Goal: Task Accomplishment & Management: Manage account settings

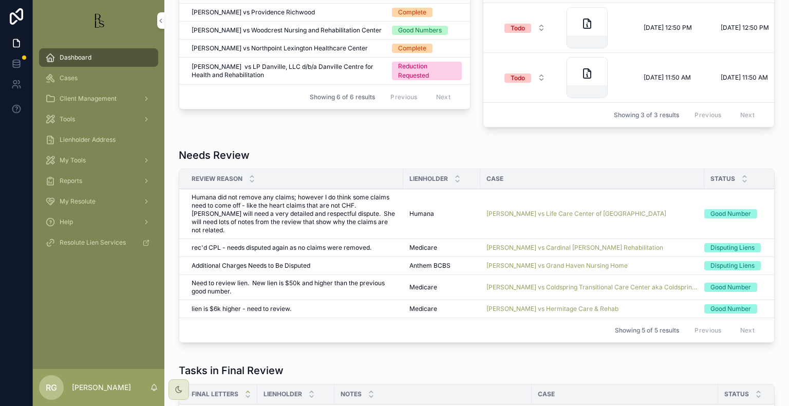
scroll to position [514, 0]
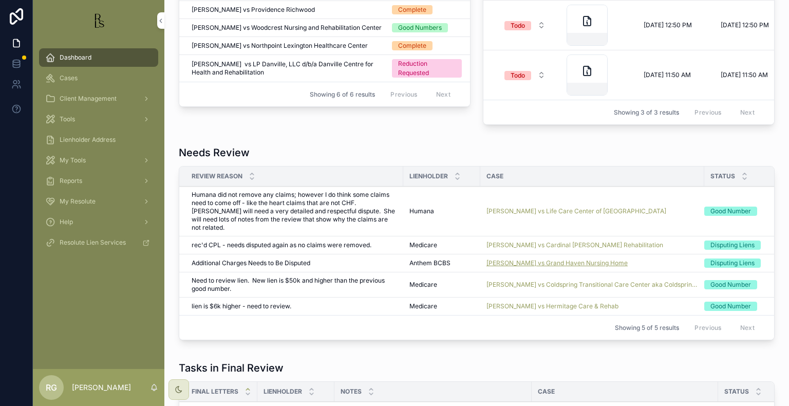
click at [532, 259] on span "[PERSON_NAME] vs Grand Haven Nursing Home" at bounding box center [557, 263] width 141 height 8
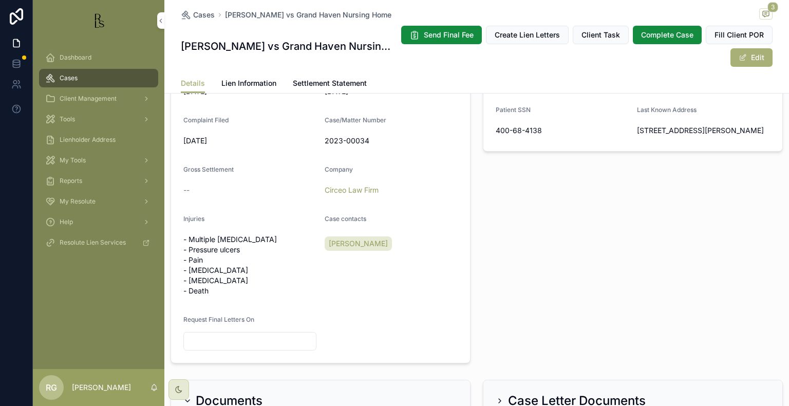
scroll to position [411, 0]
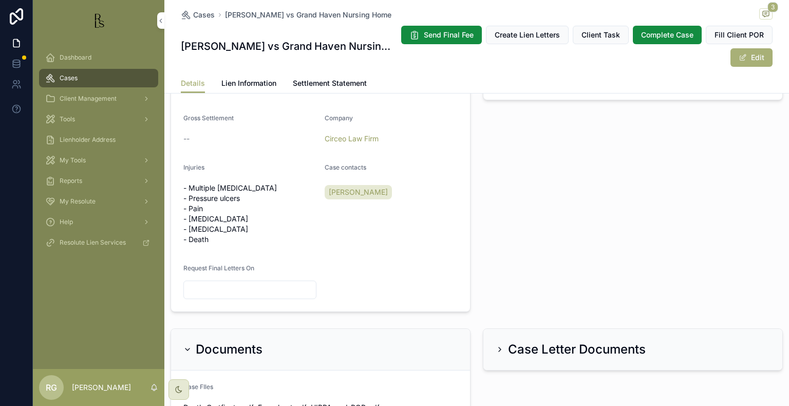
click at [84, 59] on span "Dashboard" at bounding box center [76, 57] width 32 height 8
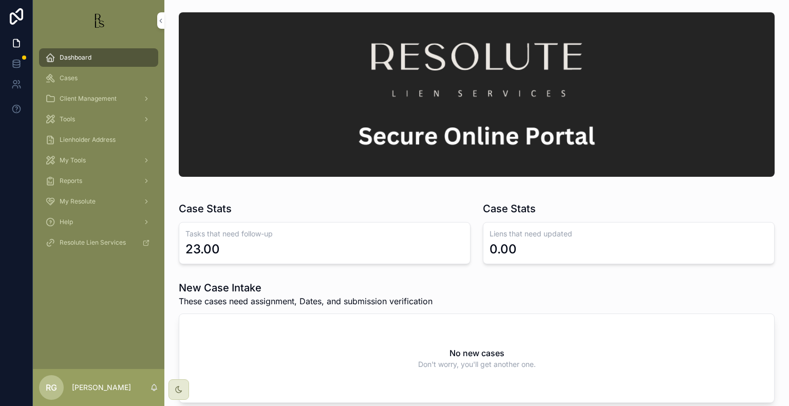
drag, startPoint x: 74, startPoint y: 54, endPoint x: 109, endPoint y: 63, distance: 35.9
click at [74, 54] on span "Dashboard" at bounding box center [76, 57] width 32 height 8
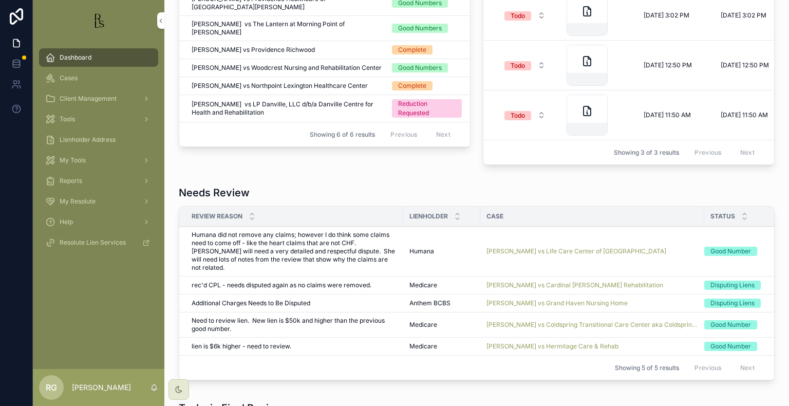
scroll to position [514, 0]
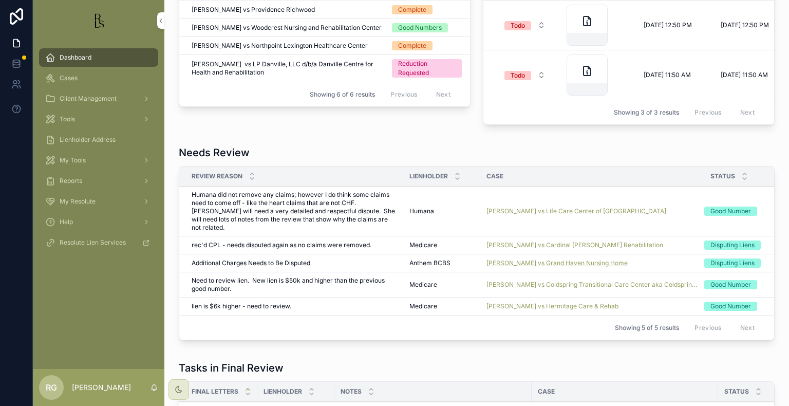
click at [502, 263] on span "[PERSON_NAME] vs Grand Haven Nursing Home" at bounding box center [557, 263] width 141 height 8
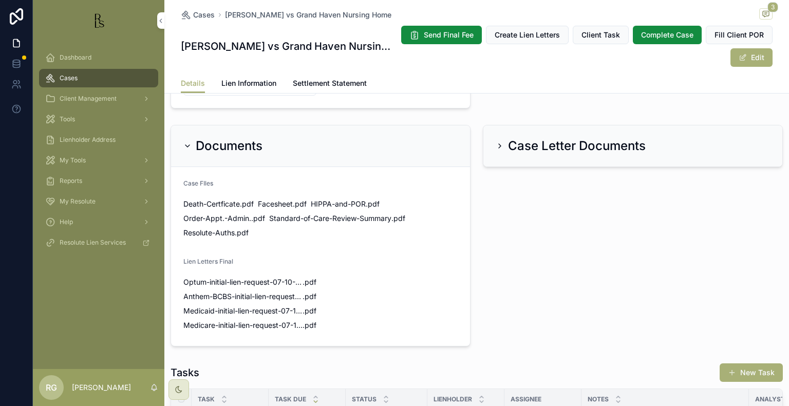
scroll to position [635, 0]
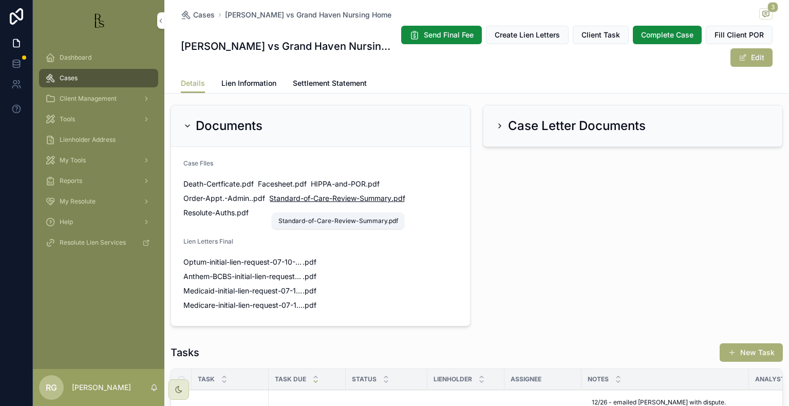
click at [316, 204] on span "Standard-of-Care-Review-Summary" at bounding box center [330, 198] width 122 height 10
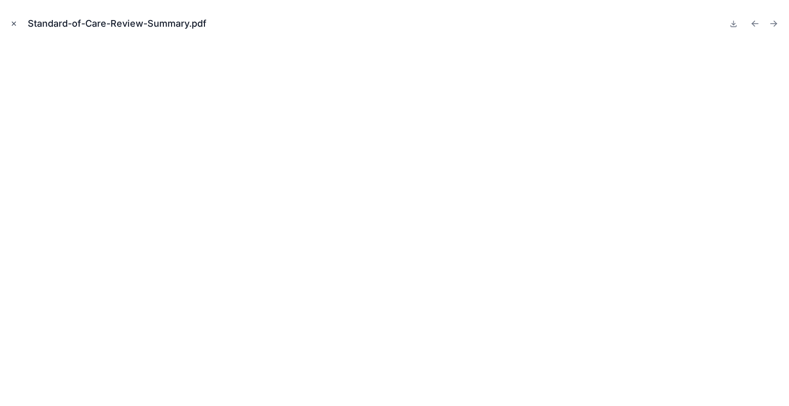
click at [10, 24] on icon "Close modal" at bounding box center [13, 23] width 7 height 7
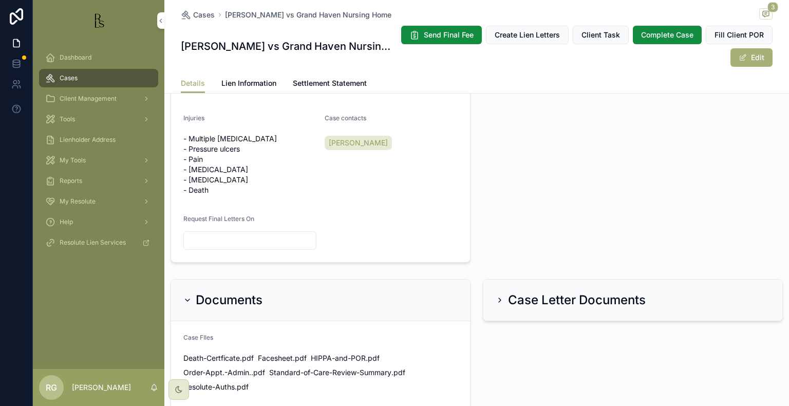
scroll to position [429, 0]
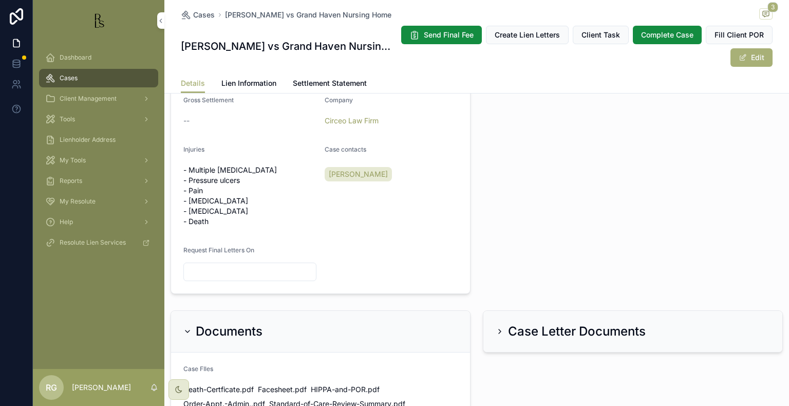
click at [71, 53] on span "Dashboard" at bounding box center [76, 57] width 32 height 8
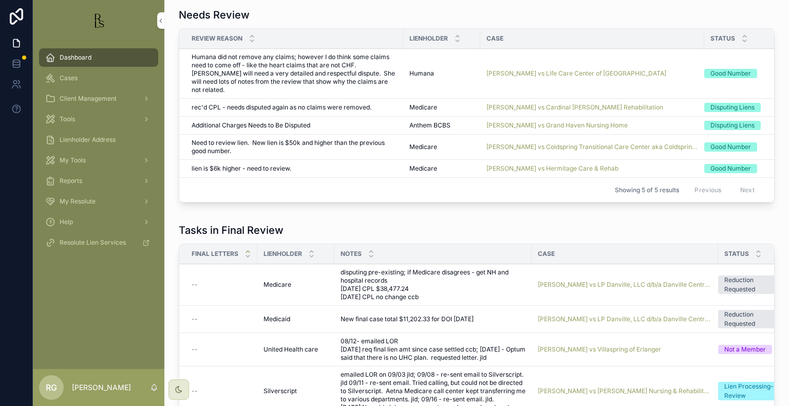
scroll to position [635, 0]
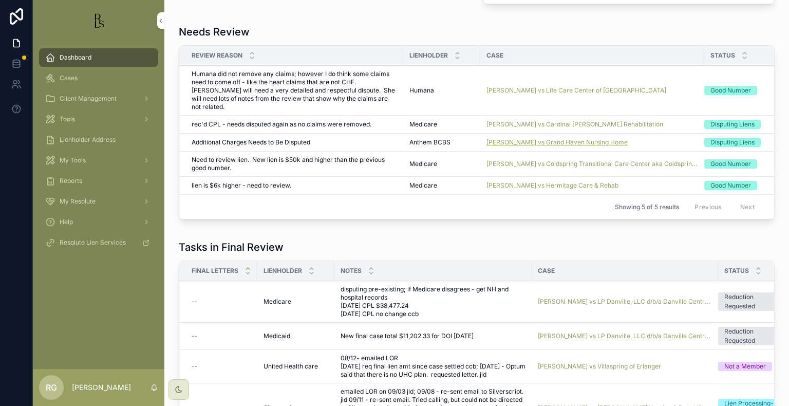
click at [521, 138] on span "[PERSON_NAME] vs Grand Haven Nursing Home" at bounding box center [557, 142] width 141 height 8
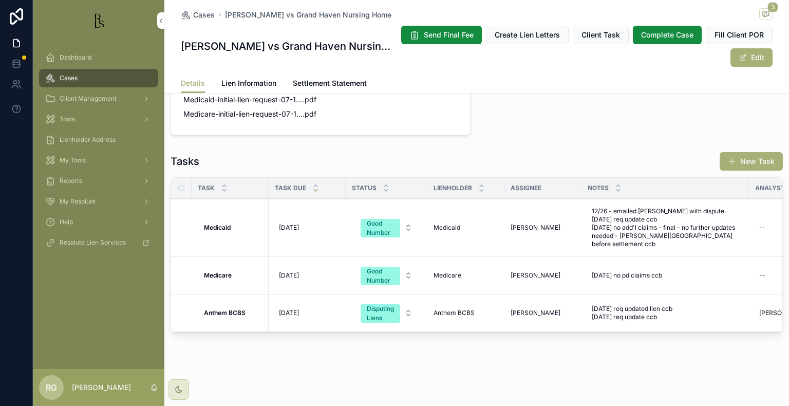
scroll to position [840, 0]
click at [667, 308] on span "[DATE] req updated lien ccb [DATE] req update ccb" at bounding box center [665, 313] width 147 height 16
click at [691, 341] on textarea "**********" at bounding box center [644, 331] width 98 height 49
type textarea "**********"
click at [715, 312] on icon "scrollable content" at bounding box center [719, 315] width 8 height 8
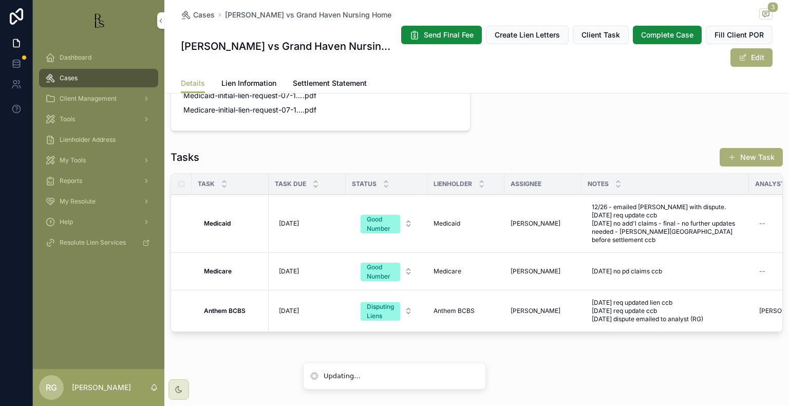
click at [82, 52] on div "Dashboard" at bounding box center [98, 57] width 107 height 16
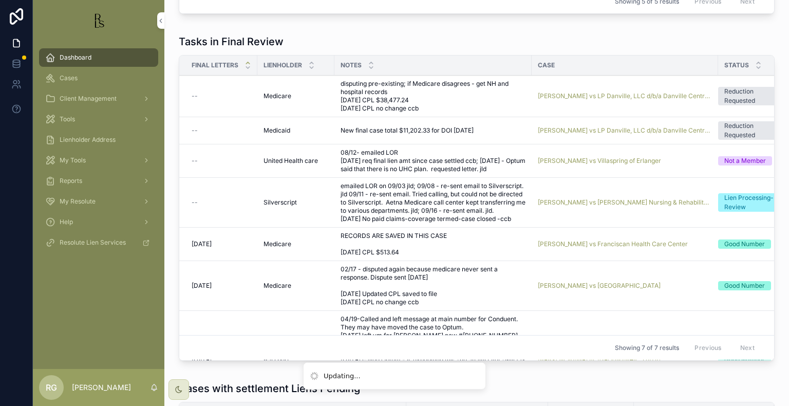
click at [107, 57] on div "Dashboard" at bounding box center [98, 57] width 107 height 16
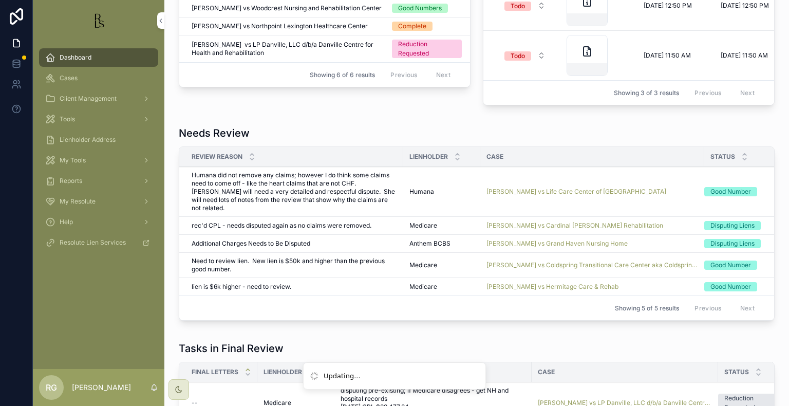
scroll to position [532, 0]
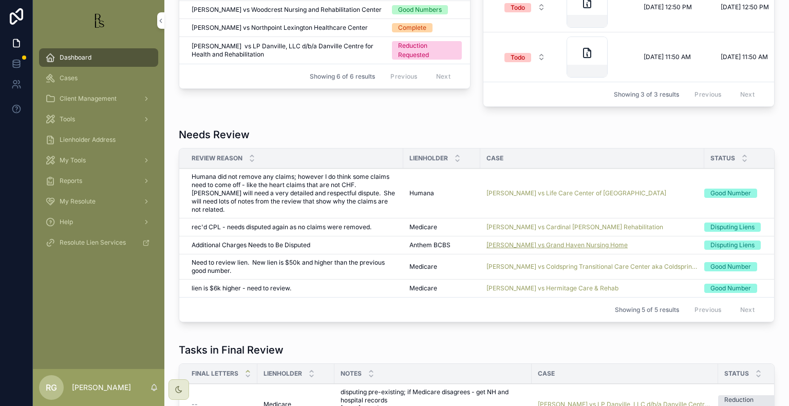
click at [523, 245] on span "[PERSON_NAME] vs Grand Haven Nursing Home" at bounding box center [557, 245] width 141 height 8
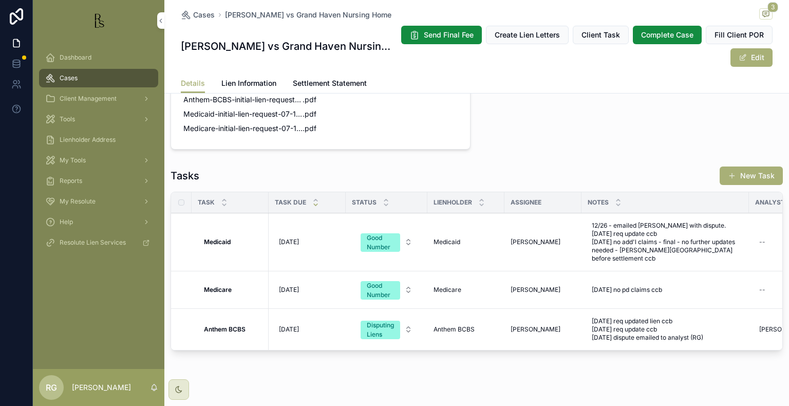
scroll to position [844, 0]
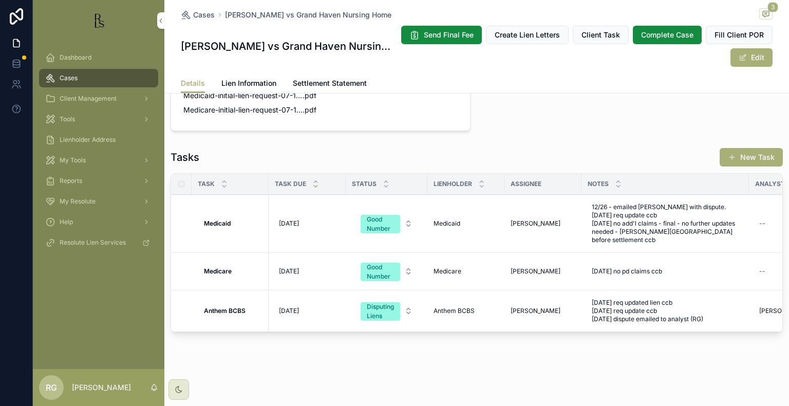
click at [264, 82] on span "Lien Information" at bounding box center [248, 83] width 55 height 10
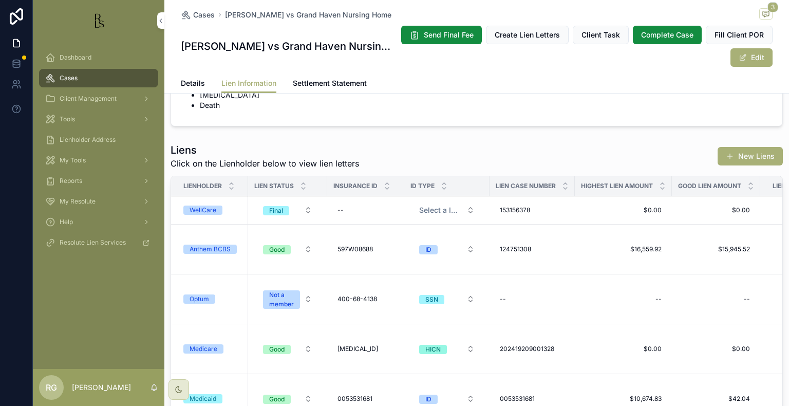
scroll to position [308, 0]
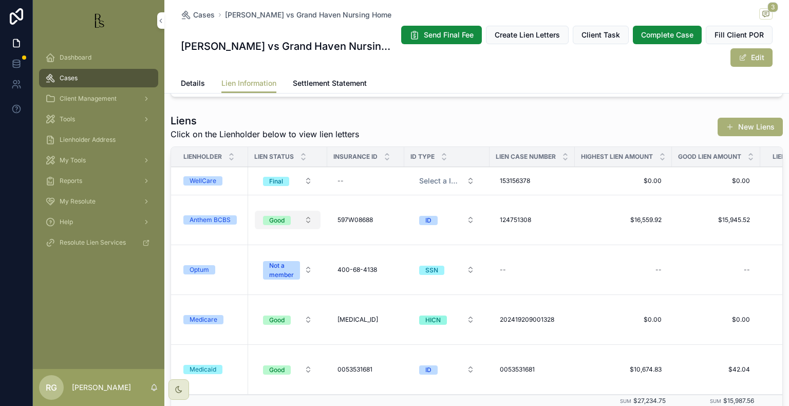
click at [300, 223] on button "Good" at bounding box center [288, 220] width 66 height 19
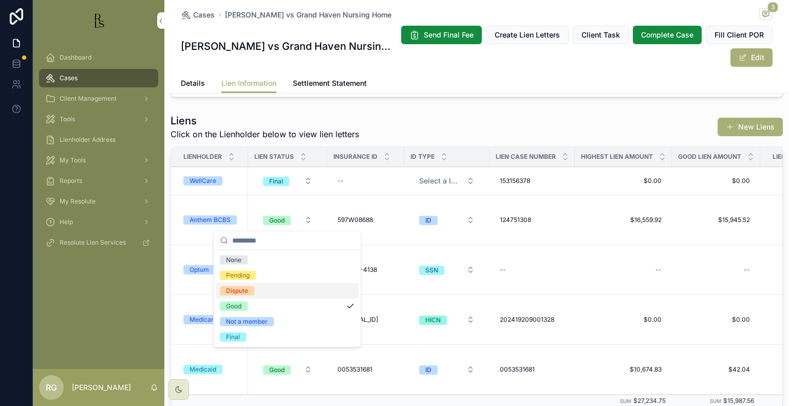
click at [270, 289] on div "Dispute" at bounding box center [287, 290] width 143 height 15
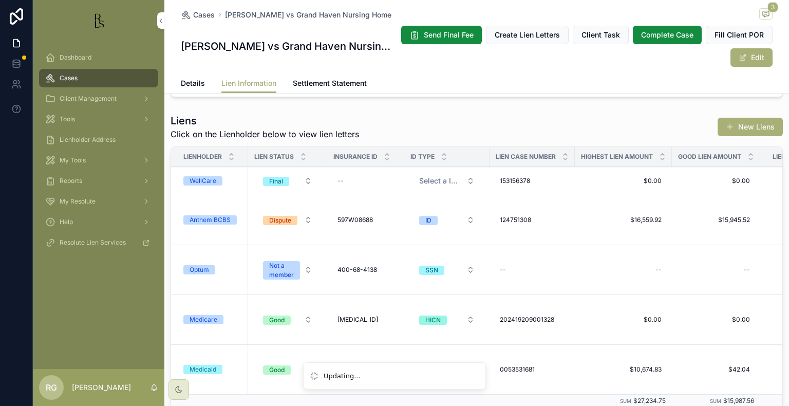
click at [210, 217] on div "Anthem BCBS" at bounding box center [210, 219] width 41 height 9
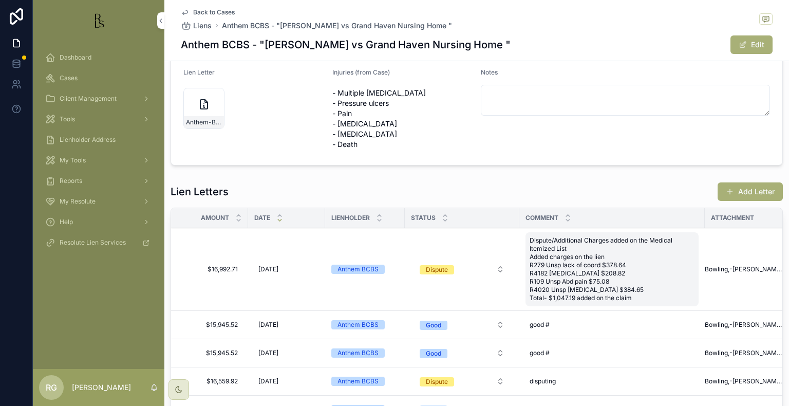
scroll to position [286, 0]
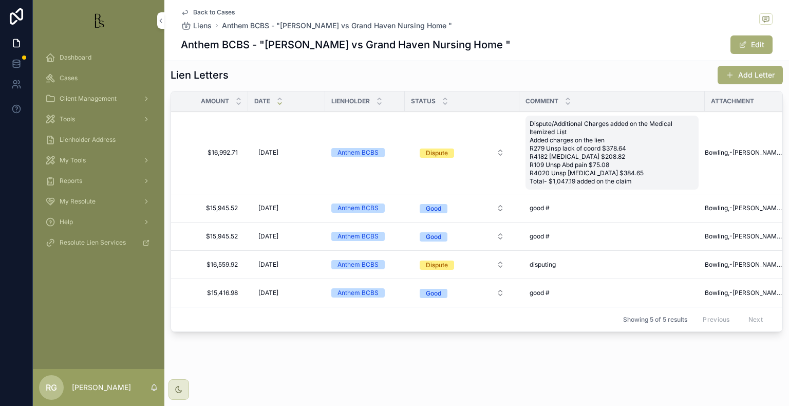
click at [648, 174] on span "Dispute/Additional Charges added on the Medical Itemized List Added charges on …" at bounding box center [612, 153] width 165 height 66
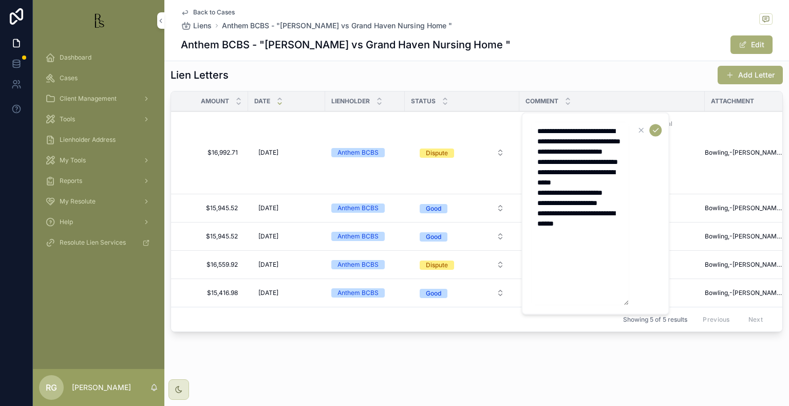
click at [609, 278] on textarea "**********" at bounding box center [580, 213] width 98 height 183
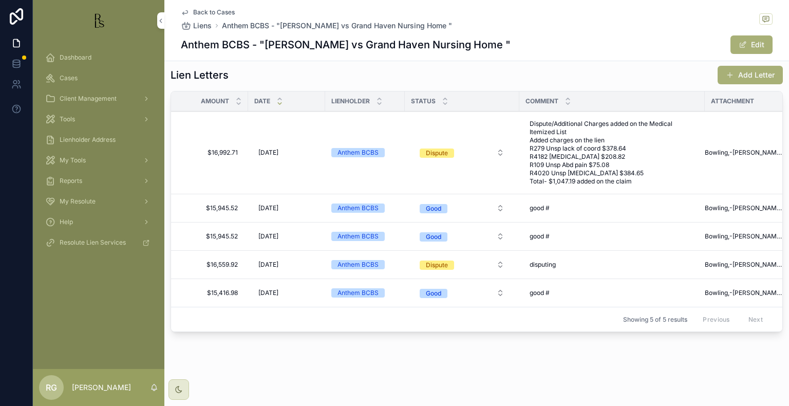
click at [221, 13] on span "Back to Cases" at bounding box center [214, 12] width 42 height 8
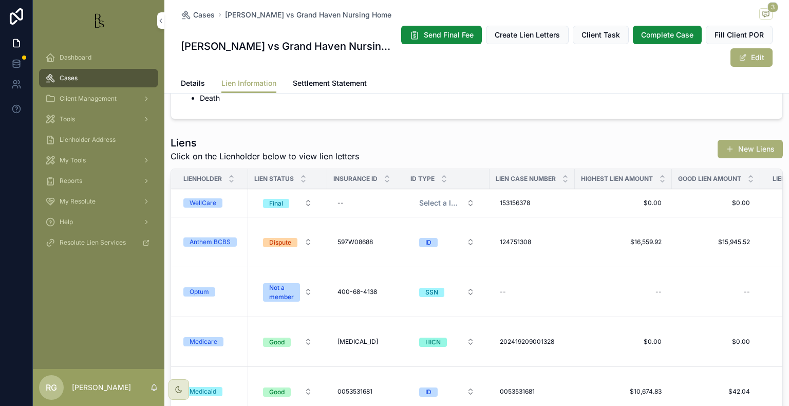
click at [228, 244] on div "Anthem BCBS" at bounding box center [210, 241] width 41 height 9
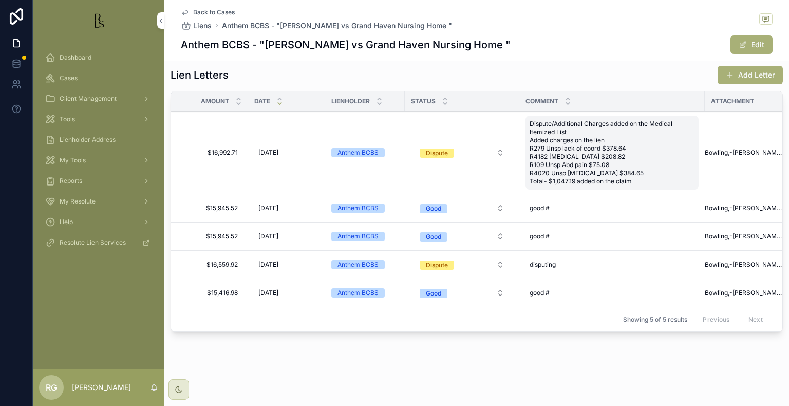
click at [640, 171] on span "Dispute/Additional Charges added on the Medical Itemized List Added charges on …" at bounding box center [612, 153] width 165 height 66
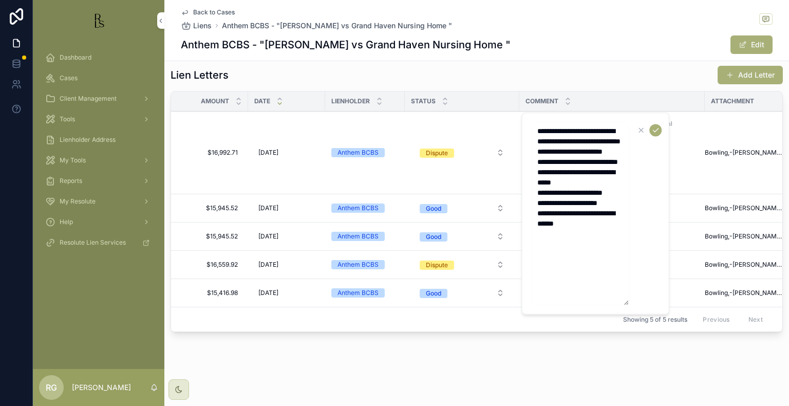
drag, startPoint x: 595, startPoint y: 278, endPoint x: 530, endPoint y: 130, distance: 162.2
click at [530, 130] on div "**********" at bounding box center [596, 213] width 148 height 202
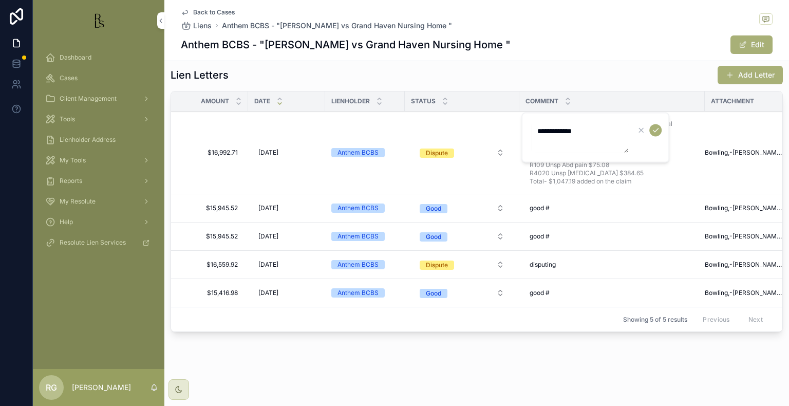
click at [643, 127] on icon "scrollable content" at bounding box center [641, 130] width 8 height 8
type textarea "**********"
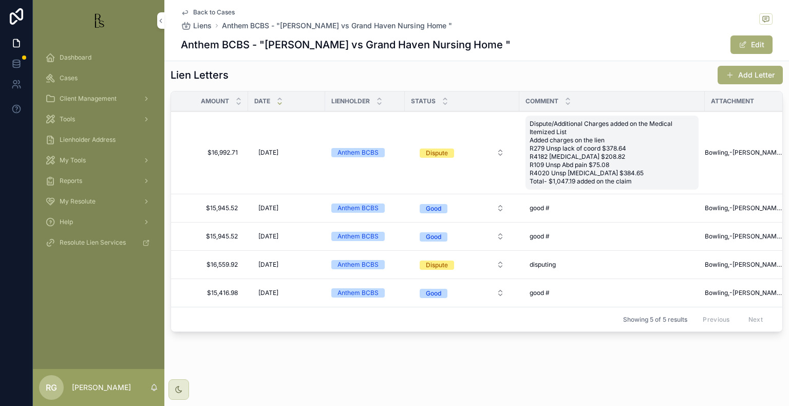
click at [640, 164] on span "Dispute/Additional Charges added on the Medical Itemized List Added charges on …" at bounding box center [612, 153] width 165 height 66
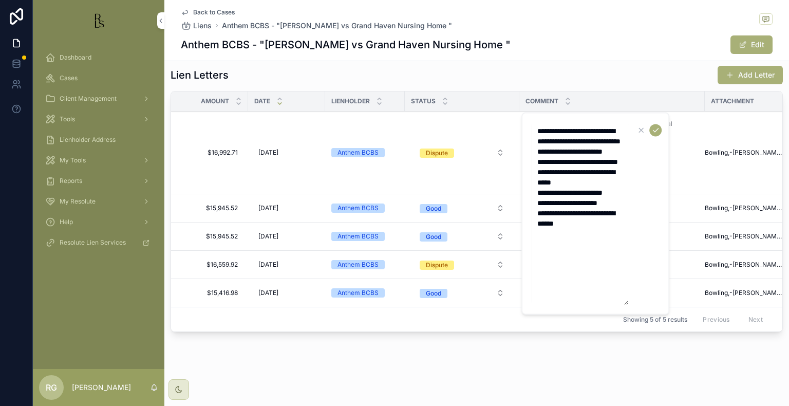
drag, startPoint x: 587, startPoint y: 278, endPoint x: 539, endPoint y: 193, distance: 98.0
click at [539, 193] on textarea "**********" at bounding box center [580, 213] width 98 height 183
click at [600, 276] on textarea "**********" at bounding box center [580, 213] width 98 height 183
drag, startPoint x: 594, startPoint y: 279, endPoint x: 560, endPoint y: 131, distance: 151.8
click at [560, 131] on textarea "**********" at bounding box center [580, 213] width 98 height 183
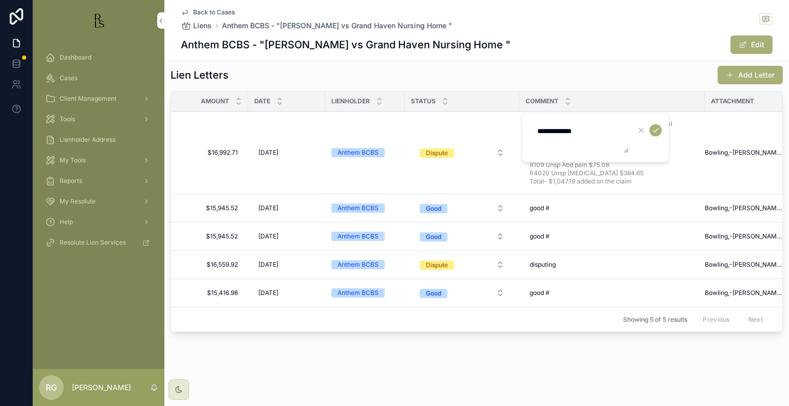
type textarea "**********"
click at [654, 128] on icon "scrollable content" at bounding box center [656, 130] width 8 height 8
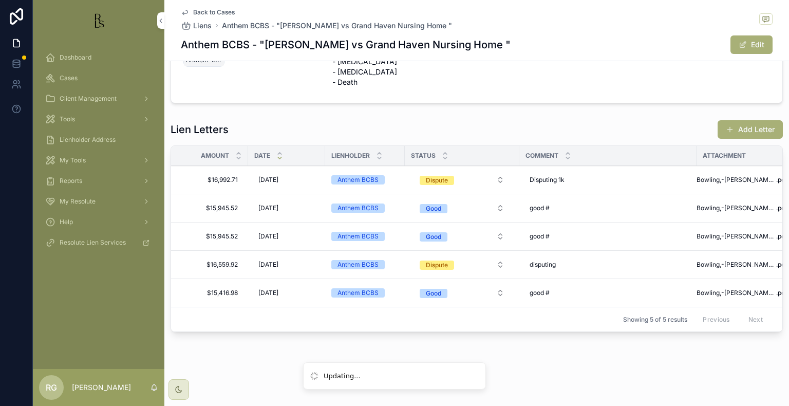
click at [205, 12] on span "Back to Cases" at bounding box center [214, 12] width 42 height 8
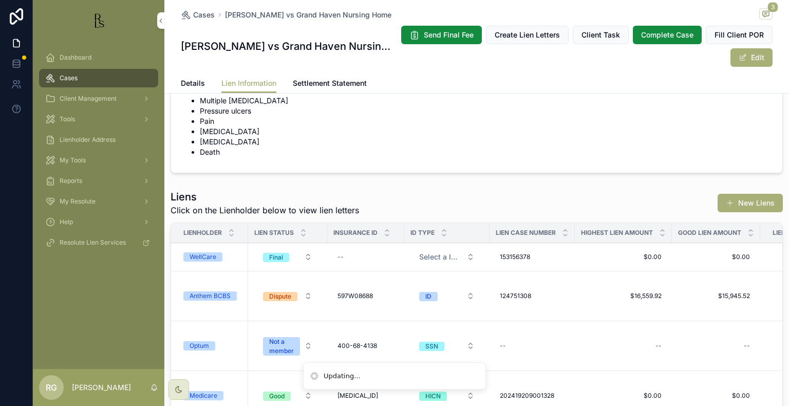
scroll to position [284, 0]
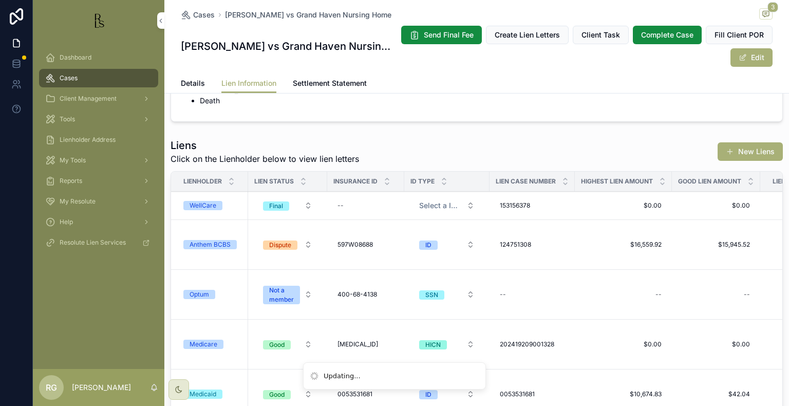
click at [195, 244] on div "Anthem BCBS" at bounding box center [210, 244] width 41 height 9
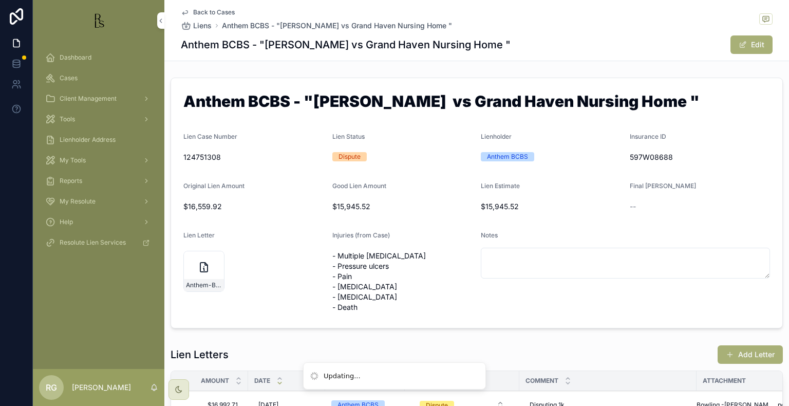
click at [204, 12] on span "Back to Cases" at bounding box center [214, 12] width 42 height 8
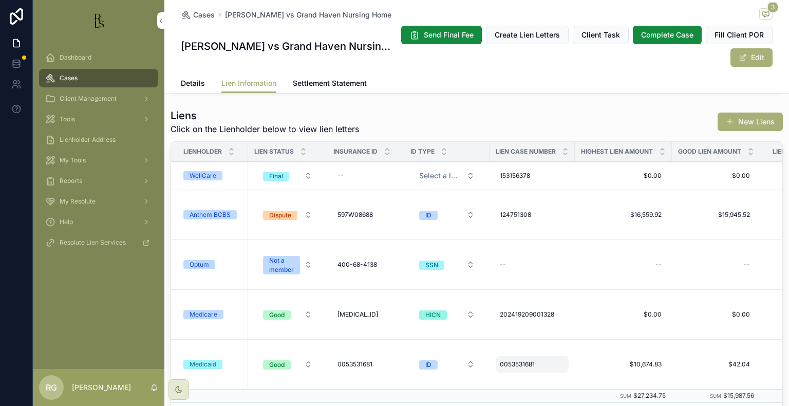
scroll to position [308, 0]
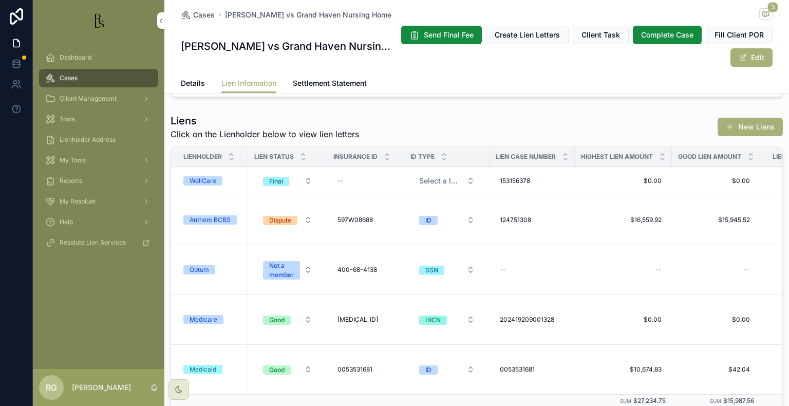
click at [186, 83] on span "Details" at bounding box center [193, 83] width 24 height 10
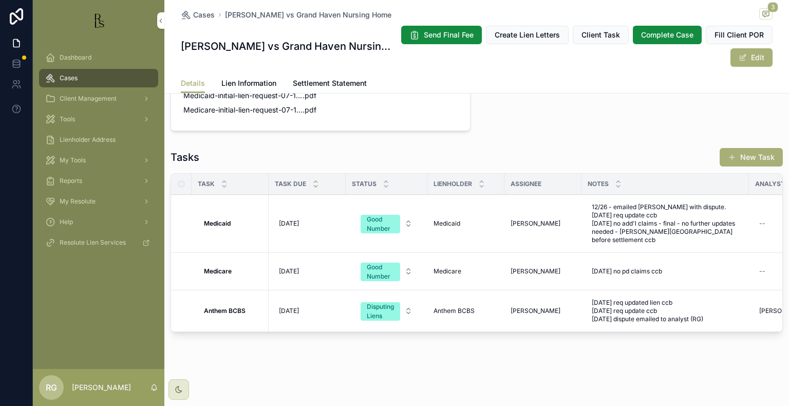
scroll to position [844, 0]
click at [694, 316] on div "[DATE] req updated lien ccb [DATE] req update ccb [DATE] dispute emailed to ana…" at bounding box center [665, 310] width 155 height 33
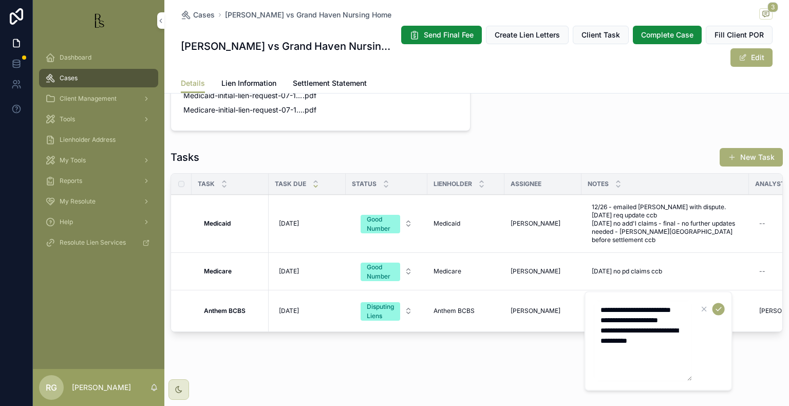
click at [617, 342] on textarea "**********" at bounding box center [644, 341] width 98 height 80
type textarea "**********"
click at [722, 305] on icon "scrollable content" at bounding box center [719, 309] width 8 height 8
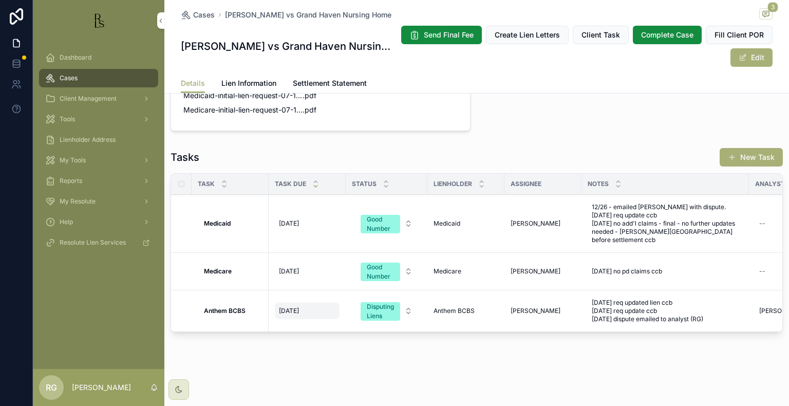
click at [286, 307] on span "[DATE]" at bounding box center [289, 311] width 20 height 8
click at [323, 305] on div "[DATE] [DATE]" at bounding box center [307, 311] width 65 height 16
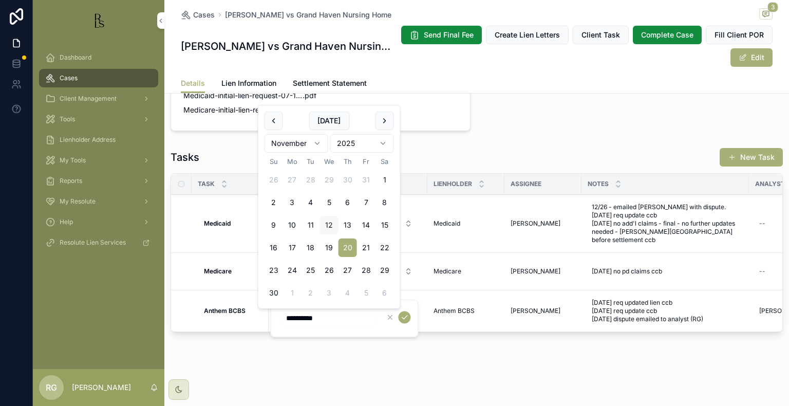
click at [332, 223] on button "12" at bounding box center [329, 225] width 19 height 19
type input "**********"
click at [405, 319] on icon "scrollable content" at bounding box center [404, 317] width 8 height 8
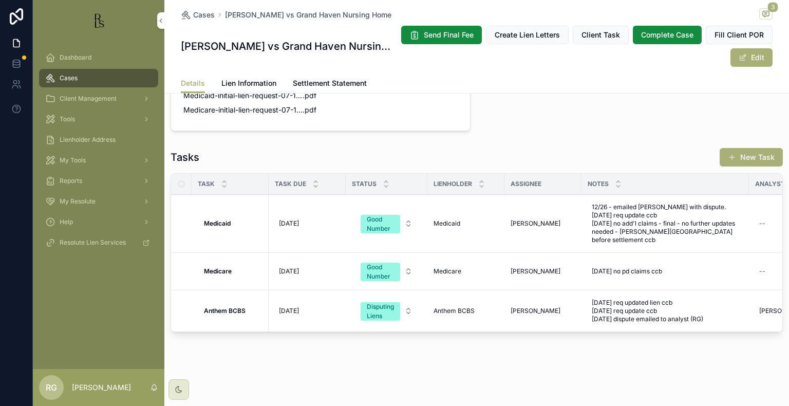
click at [72, 56] on span "Dashboard" at bounding box center [76, 57] width 32 height 8
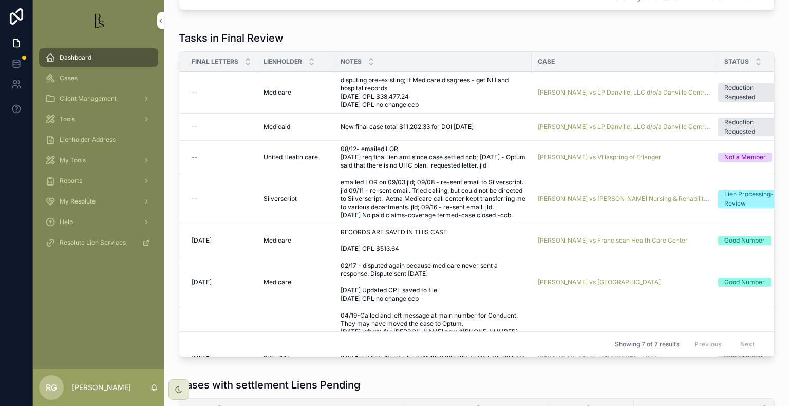
drag, startPoint x: 101, startPoint y: 61, endPoint x: 127, endPoint y: 66, distance: 26.7
click at [101, 61] on div "Dashboard" at bounding box center [98, 57] width 107 height 16
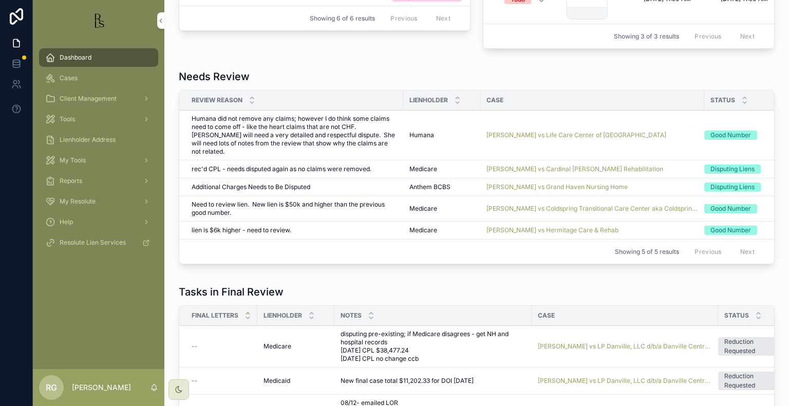
scroll to position [587, 0]
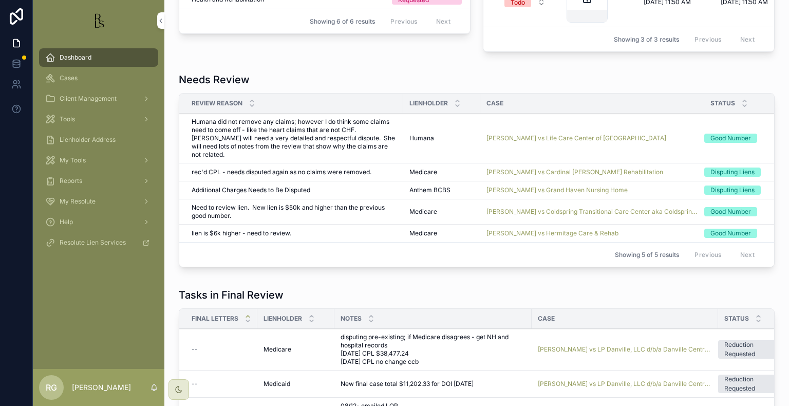
click at [0, 0] on span "Review Complete" at bounding box center [0, 0] width 0 height 0
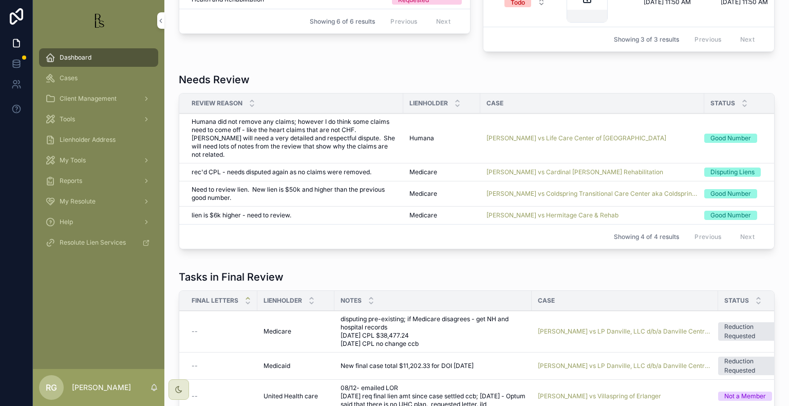
click at [68, 77] on span "Cases" at bounding box center [69, 78] width 18 height 8
